Goal: Check status: Check status

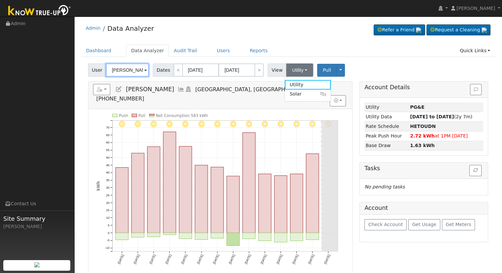
click at [127, 68] on input "[PERSON_NAME]" at bounding box center [127, 69] width 43 height 13
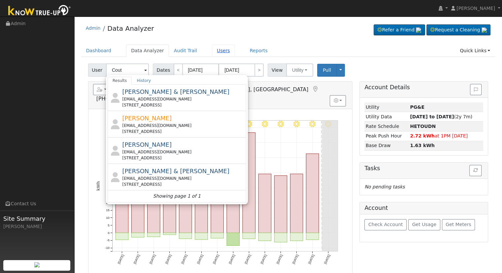
click at [213, 51] on link "Users" at bounding box center [223, 51] width 23 height 12
type input "[PERSON_NAME]"
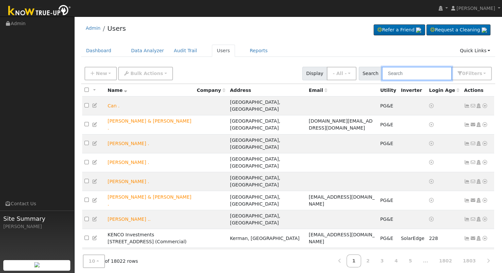
click at [406, 75] on input "text" at bounding box center [417, 74] width 70 height 14
paste input "[EMAIL_ADDRESS][DOMAIN_NAME]"
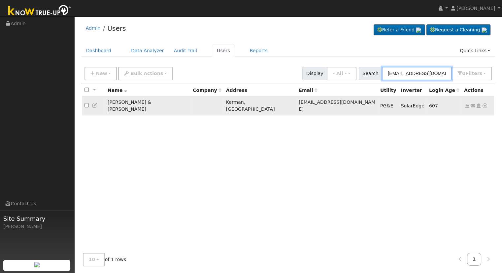
type input "[EMAIL_ADDRESS][DOMAIN_NAME]"
drag, startPoint x: 154, startPoint y: 103, endPoint x: 101, endPoint y: 103, distance: 52.8
click at [101, 103] on tr "Robert & Cindy Couto Kerman, CA cdcouto@aol.com PG&E SolarEdge 607 Send Email..…" at bounding box center [288, 105] width 412 height 19
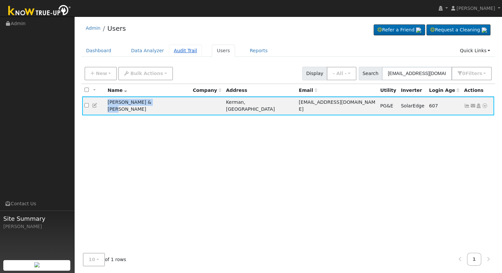
copy tr "[PERSON_NAME] & [PERSON_NAME]"
click at [249, 49] on link "Reports" at bounding box center [259, 51] width 28 height 12
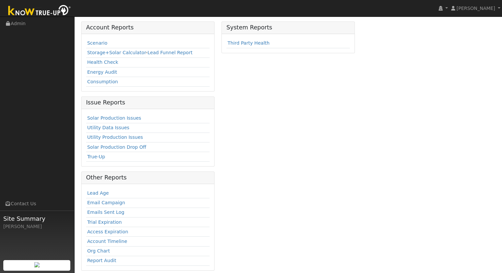
scroll to position [46, 0]
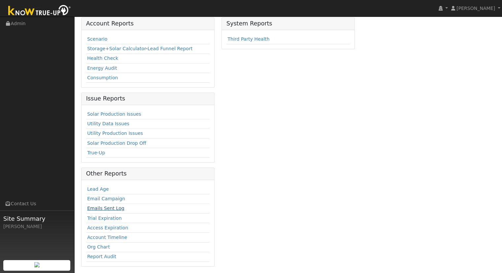
click at [113, 209] on link "Emails Sent Log" at bounding box center [105, 207] width 37 height 5
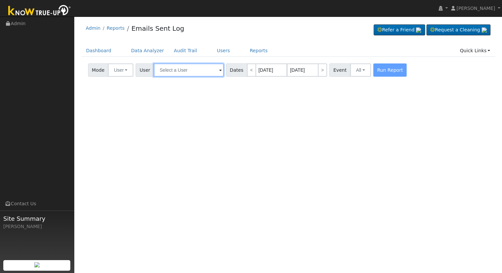
click at [181, 70] on input "text" at bounding box center [189, 69] width 70 height 13
paste input "[PERSON_NAME] & [PERSON_NAME]"
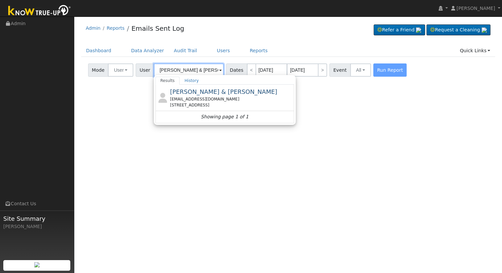
click at [166, 68] on input "[PERSON_NAME] & [PERSON_NAME]" at bounding box center [189, 69] width 70 height 13
type input "[PERSON_NAME] & [PERSON_NAME]"
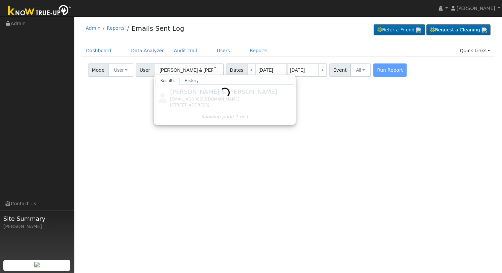
click at [200, 99] on div at bounding box center [224, 103] width 139 height 38
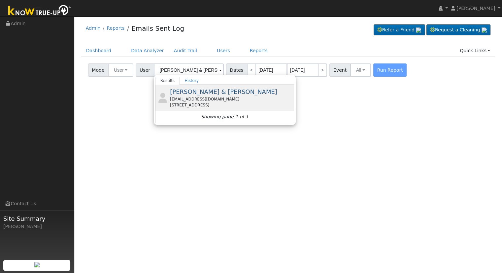
click at [198, 98] on div "[EMAIL_ADDRESS][DOMAIN_NAME]" at bounding box center [231, 99] width 122 height 6
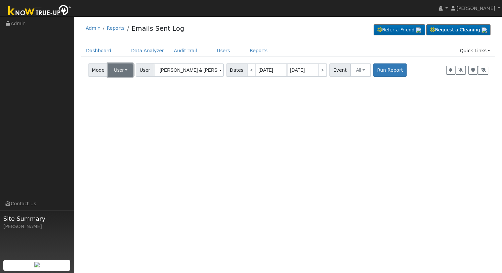
click at [128, 72] on button "user" at bounding box center [120, 69] width 25 height 13
click at [74, 92] on div "User Profile First name Last name Email Email Notifications No Emails No Emails…" at bounding box center [288, 144] width 428 height 256
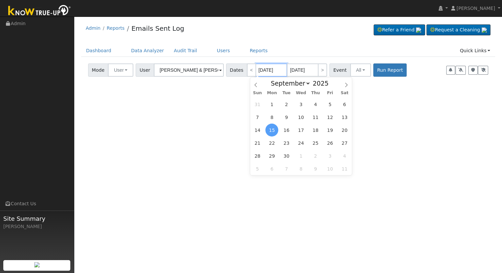
click at [263, 68] on input "[DATE]" at bounding box center [271, 69] width 31 height 13
click at [254, 116] on span "7" at bounding box center [257, 117] width 13 height 13
type input "[DATE]"
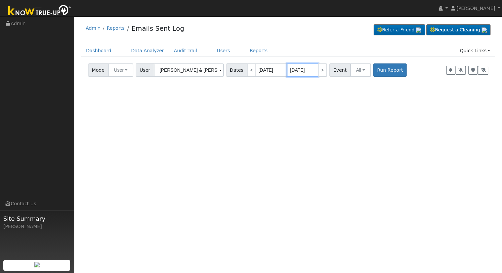
click at [296, 69] on input "[DATE]" at bounding box center [302, 69] width 31 height 13
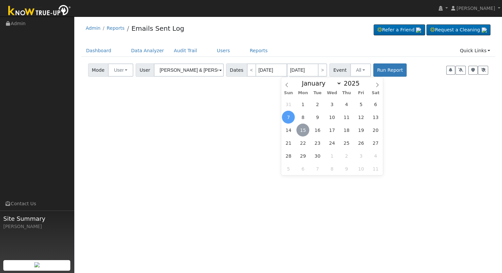
click at [305, 132] on span "15" at bounding box center [302, 129] width 13 height 13
type input "[DATE]"
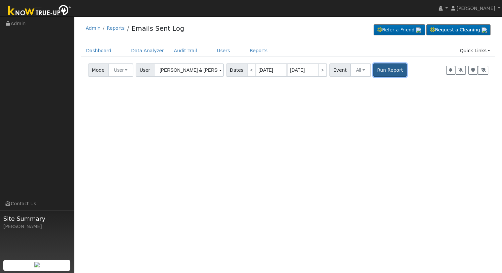
click at [387, 71] on button "Run Report" at bounding box center [389, 69] width 33 height 13
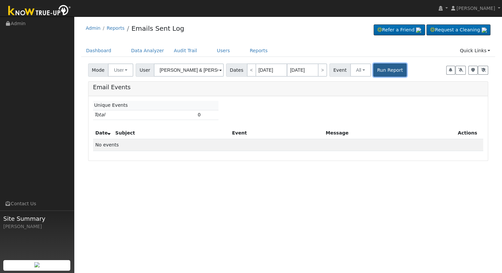
click at [379, 68] on button "Run Report" at bounding box center [389, 69] width 33 height 13
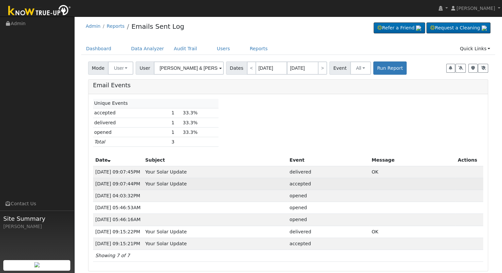
scroll to position [3, 0]
